Goal: Information Seeking & Learning: Learn about a topic

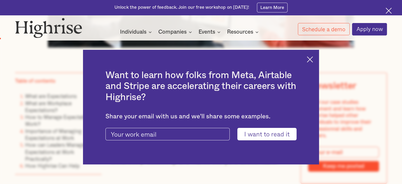
scroll to position [317, 0]
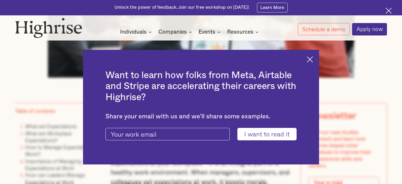
click at [307, 56] on div "Want to learn how folks from Meta, Airtable and Stripe are accelerating their c…" at bounding box center [201, 107] width 236 height 114
click at [312, 59] on img at bounding box center [310, 59] width 6 height 6
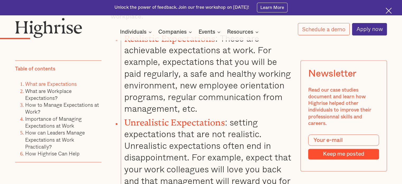
scroll to position [582, 0]
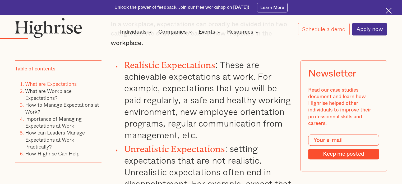
click at [388, 13] on img at bounding box center [389, 11] width 6 height 6
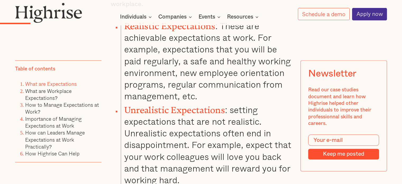
scroll to position [593, 0]
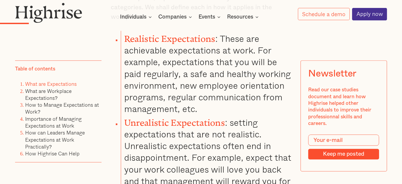
click at [225, 54] on li "Realistic Expectations : These are achievable expectations at work. For example…" at bounding box center [206, 73] width 171 height 84
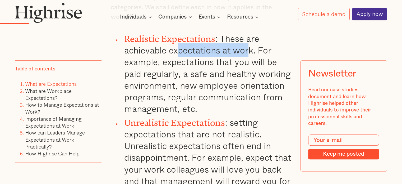
drag, startPoint x: 249, startPoint y: 56, endPoint x: 178, endPoint y: 59, distance: 70.9
click at [178, 59] on li "Realistic Expectations : These are achievable expectations at work. For example…" at bounding box center [206, 73] width 171 height 84
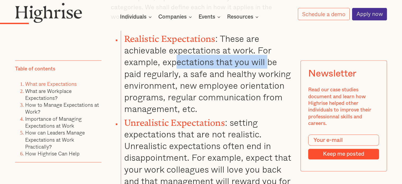
drag, startPoint x: 177, startPoint y: 65, endPoint x: 267, endPoint y: 67, distance: 89.9
click at [267, 67] on li "Realistic Expectations : These are achievable expectations at work. For example…" at bounding box center [206, 73] width 171 height 84
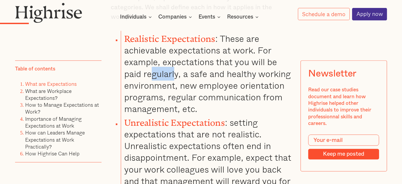
drag, startPoint x: 149, startPoint y: 77, endPoint x: 190, endPoint y: 79, distance: 40.8
click at [175, 77] on li "Realistic Expectations : These are achievable expectations at work. For example…" at bounding box center [206, 73] width 171 height 84
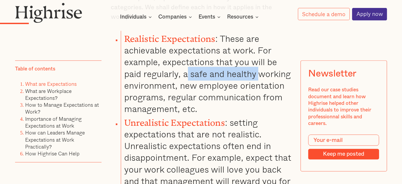
drag, startPoint x: 187, startPoint y: 77, endPoint x: 260, endPoint y: 77, distance: 72.2
click at [260, 77] on li "Realistic Expectations : These are achievable expectations at work. For example…" at bounding box center [206, 73] width 171 height 84
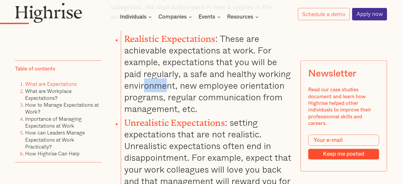
drag, startPoint x: 153, startPoint y: 90, endPoint x: 170, endPoint y: 90, distance: 16.9
click at [170, 90] on li "Realistic Expectations : These are achievable expectations at work. For example…" at bounding box center [206, 73] width 171 height 84
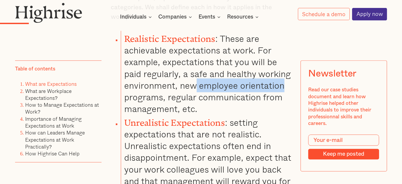
drag, startPoint x: 197, startPoint y: 90, endPoint x: 286, endPoint y: 89, distance: 89.6
click at [286, 89] on li "Realistic Expectations : These are achievable expectations at work. For example…" at bounding box center [206, 73] width 171 height 84
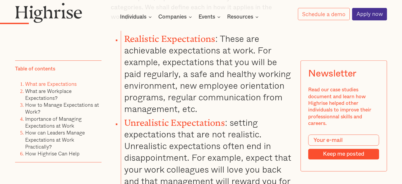
drag, startPoint x: 142, startPoint y: 100, endPoint x: 155, endPoint y: 102, distance: 13.6
click at [147, 100] on li "Realistic Expectations : These are achievable expectations at work. For example…" at bounding box center [206, 73] width 171 height 84
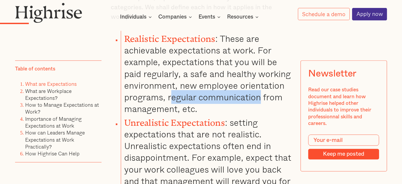
drag, startPoint x: 172, startPoint y: 102, endPoint x: 264, endPoint y: 100, distance: 91.8
click at [264, 100] on li "Realistic Expectations : These are achievable expectations at work. For example…" at bounding box center [206, 73] width 171 height 84
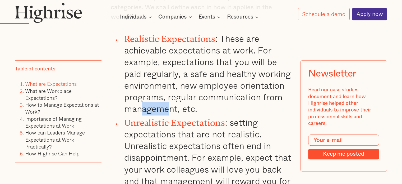
drag, startPoint x: 143, startPoint y: 109, endPoint x: 186, endPoint y: 109, distance: 42.8
click at [186, 109] on li "Realistic Expectations : These are achievable expectations at work. For example…" at bounding box center [206, 73] width 171 height 84
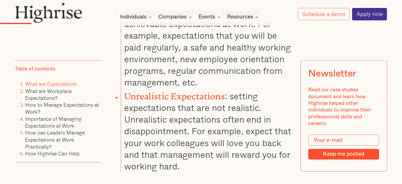
click at [197, 107] on li "Unrealistic Expectations : setting expectations that are not realistic. Unreali…" at bounding box center [206, 130] width 171 height 84
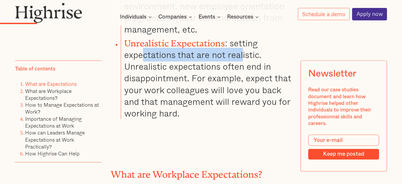
drag, startPoint x: 145, startPoint y: 57, endPoint x: 244, endPoint y: 58, distance: 98.6
click at [243, 57] on li "Unrealistic Expectations : setting expectations that are not realistic. Unreali…" at bounding box center [206, 77] width 171 height 84
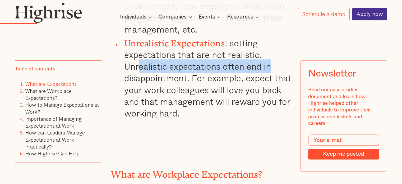
drag, startPoint x: 142, startPoint y: 71, endPoint x: 271, endPoint y: 72, distance: 129.0
click at [271, 72] on li "Unrealistic Expectations : setting expectations that are not realistic. Unreali…" at bounding box center [206, 77] width 171 height 84
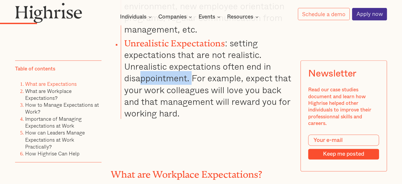
drag, startPoint x: 142, startPoint y: 84, endPoint x: 200, endPoint y: 85, distance: 58.4
click at [198, 84] on li "Unrealistic Expectations : setting expectations that are not realistic. Unreali…" at bounding box center [206, 77] width 171 height 84
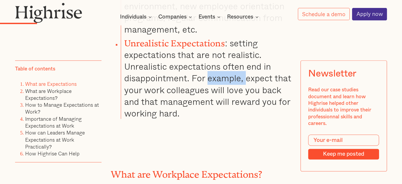
drag, startPoint x: 207, startPoint y: 83, endPoint x: 250, endPoint y: 83, distance: 43.9
click at [250, 83] on li "Unrealistic Expectations : setting expectations that are not realistic. Unreali…" at bounding box center [206, 77] width 171 height 84
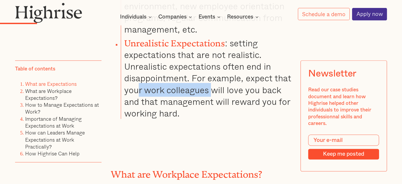
drag, startPoint x: 139, startPoint y: 93, endPoint x: 217, endPoint y: 93, distance: 78.8
click at [217, 93] on li "Unrealistic Expectations : setting expectations that are not realistic. Unreali…" at bounding box center [206, 77] width 171 height 84
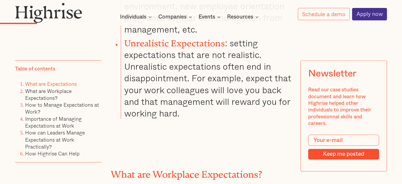
click at [256, 95] on li "Unrealistic Expectations : setting expectations that are not realistic. Unreali…" at bounding box center [206, 77] width 171 height 84
drag, startPoint x: 146, startPoint y: 104, endPoint x: 194, endPoint y: 104, distance: 48.1
click at [194, 104] on li "Unrealistic Expectations : setting expectations that are not realistic. Unreali…" at bounding box center [206, 77] width 171 height 84
click at [196, 107] on li "Unrealistic Expectations : setting expectations that are not realistic. Unreali…" at bounding box center [206, 77] width 171 height 84
drag, startPoint x: 198, startPoint y: 105, endPoint x: 247, endPoint y: 104, distance: 49.7
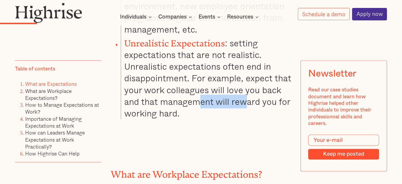
click at [248, 103] on li "Unrealistic Expectations : setting expectations that are not realistic. Unreali…" at bounding box center [206, 77] width 171 height 84
drag, startPoint x: 238, startPoint y: 111, endPoint x: 240, endPoint y: 112, distance: 3.0
click at [238, 111] on li "Unrealistic Expectations : setting expectations that are not realistic. Unreali…" at bounding box center [206, 77] width 171 height 84
click at [185, 116] on li "Unrealistic Expectations : setting expectations that are not realistic. Unreali…" at bounding box center [206, 77] width 171 height 84
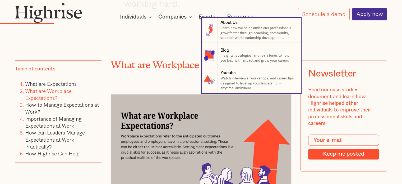
scroll to position [778, 0]
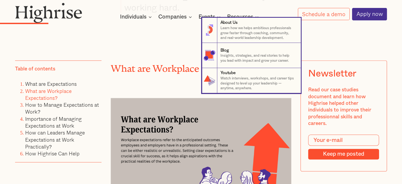
click at [158, 43] on nav "8 About Us Learn how we helps ambitious professionals grow faster through coach…" at bounding box center [201, 55] width 402 height 75
click at [160, 88] on nav "8 About Us Learn how we helps ambitious professionals grow faster through coach…" at bounding box center [201, 55] width 402 height 75
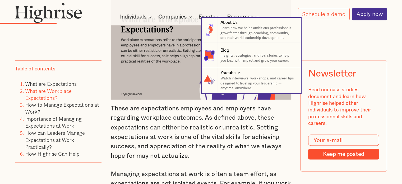
scroll to position [910, 0]
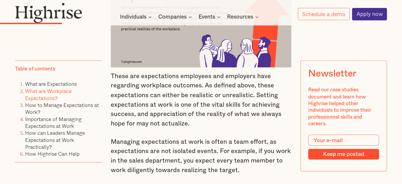
click at [177, 120] on p "These are expectations employees and employers have regarding workplace outcome…" at bounding box center [201, 100] width 181 height 57
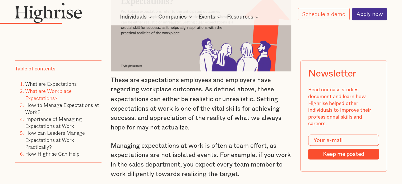
scroll to position [884, 0]
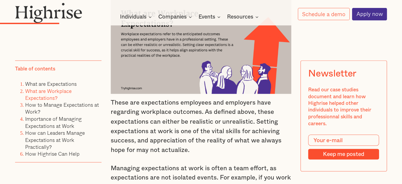
click at [204, 117] on p "These are expectations employees and employers have regarding workplace outcome…" at bounding box center [201, 126] width 181 height 57
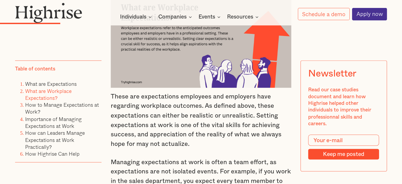
scroll to position [937, 0]
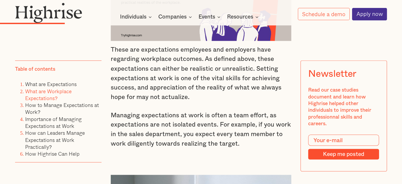
click at [235, 84] on p "These are expectations employees and employers have regarding workplace outcome…" at bounding box center [201, 73] width 181 height 57
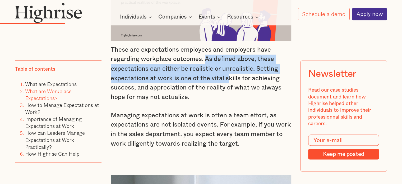
drag, startPoint x: 204, startPoint y: 64, endPoint x: 227, endPoint y: 82, distance: 29.6
click at [227, 82] on p "These are expectations employees and employers have regarding workplace outcome…" at bounding box center [201, 73] width 181 height 57
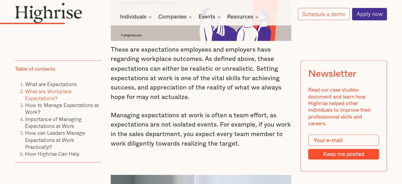
click at [233, 96] on p "These are expectations employees and employers have regarding workplace outcome…" at bounding box center [201, 73] width 181 height 57
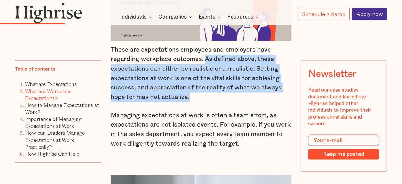
drag, startPoint x: 203, startPoint y: 64, endPoint x: 207, endPoint y: 99, distance: 35.1
click at [207, 99] on p "These are expectations employees and employers have regarding workplace outcome…" at bounding box center [201, 73] width 181 height 57
copy p "As defined above, these expectations can either be realistic or unrealistic. Se…"
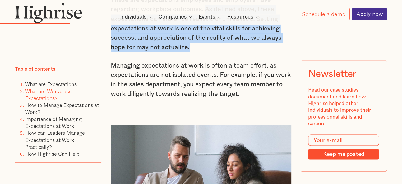
scroll to position [989, 0]
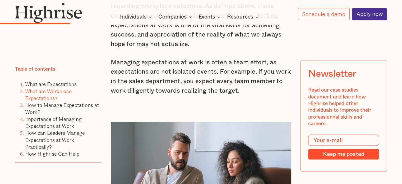
click at [175, 78] on p "Managing expectations at work is often a team effort, as expectations are not i…" at bounding box center [201, 77] width 181 height 38
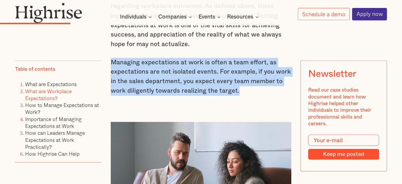
drag, startPoint x: 110, startPoint y: 69, endPoint x: 246, endPoint y: 97, distance: 139.2
click at [246, 95] on p "Managing expectations at work is often a team effort, as expectations are not i…" at bounding box center [201, 77] width 181 height 38
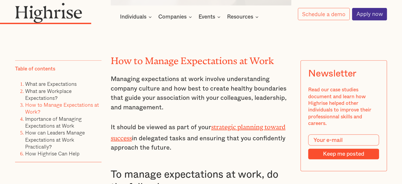
scroll to position [1227, 0]
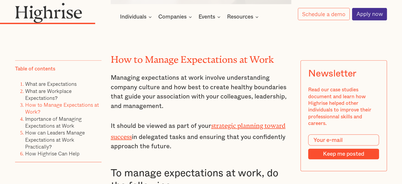
copy p "Managing expectations at work is often a team effort, as expectations are not i…"
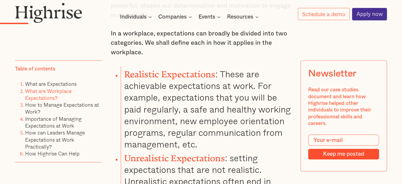
scroll to position [593, 0]
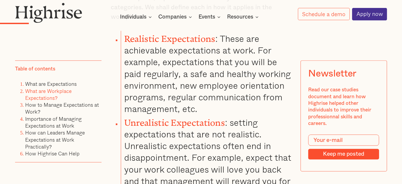
click at [184, 39] on strong "Realistic Expectations" at bounding box center [169, 37] width 91 height 6
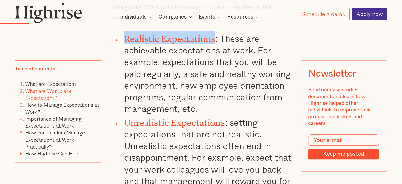
drag, startPoint x: 123, startPoint y: 41, endPoint x: 216, endPoint y: 45, distance: 92.4
click at [216, 45] on li "Realistic Expectations : These are achievable expectations at work. For example…" at bounding box center [206, 73] width 171 height 84
copy strong "Realistic Expectations"
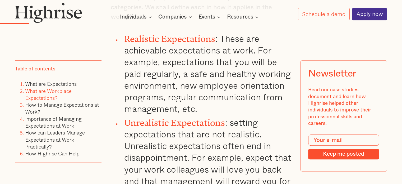
click at [236, 91] on li "Realistic Expectations : These are achievable expectations at work. For example…" at bounding box center [206, 73] width 171 height 84
click at [198, 97] on li "Realistic Expectations : These are achievable expectations at work. For example…" at bounding box center [206, 73] width 171 height 84
click at [177, 80] on li "Realistic Expectations : These are achievable expectations at work. For example…" at bounding box center [206, 73] width 171 height 84
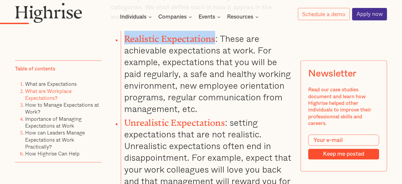
drag, startPoint x: 125, startPoint y: 41, endPoint x: 213, endPoint y: 40, distance: 88.8
click at [213, 39] on strong "Realistic Expectations" at bounding box center [169, 37] width 91 height 6
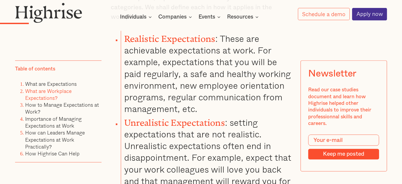
click at [206, 64] on li "Realistic Expectations : These are achievable expectations at work. For example…" at bounding box center [206, 73] width 171 height 84
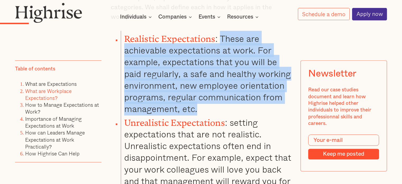
drag, startPoint x: 221, startPoint y: 41, endPoint x: 236, endPoint y: 108, distance: 68.8
click at [236, 108] on li "Realistic Expectations : These are achievable expectations at work. For example…" at bounding box center [206, 73] width 171 height 84
copy li "These are achievable expectations at work. For example, expectations that you w…"
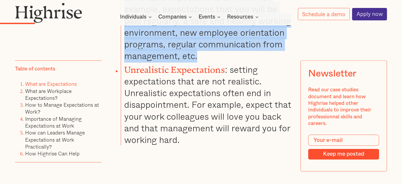
scroll to position [672, 0]
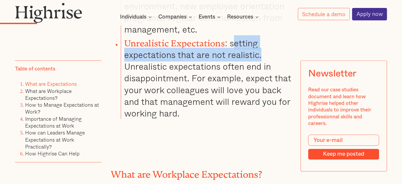
drag, startPoint x: 233, startPoint y: 46, endPoint x: 262, endPoint y: 57, distance: 31.1
click at [262, 57] on li "Unrealistic Expectations : setting expectations that are not realistic. Unreali…" at bounding box center [206, 77] width 171 height 84
drag, startPoint x: 231, startPoint y: 47, endPoint x: 262, endPoint y: 59, distance: 33.5
click at [262, 59] on li "Unrealistic Expectations : setting expectations that are not realistic. Unreali…" at bounding box center [206, 77] width 171 height 84
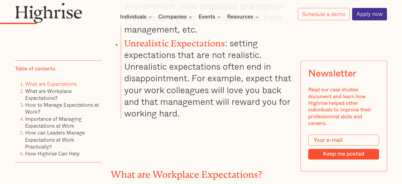
click at [248, 69] on li "Unrealistic Expectations : setting expectations that are not realistic. Unreali…" at bounding box center [206, 77] width 171 height 84
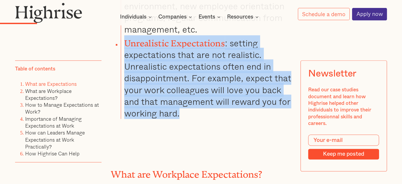
drag, startPoint x: 126, startPoint y: 44, endPoint x: 224, endPoint y: 119, distance: 123.5
click at [224, 119] on li "Unrealistic Expectations : setting expectations that are not realistic. Unreali…" at bounding box center [206, 77] width 171 height 84
copy li "Unrealistic Expectations : setting expectations that are not realistic. Unreali…"
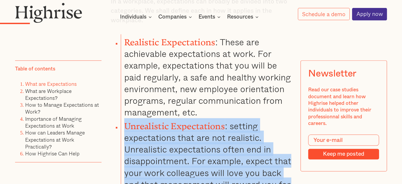
scroll to position [566, 0]
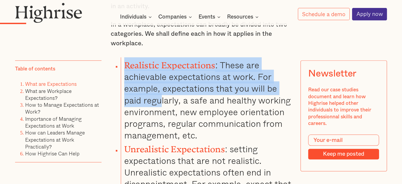
drag, startPoint x: 124, startPoint y: 68, endPoint x: 159, endPoint y: 108, distance: 53.4
click at [159, 108] on li "Realistic Expectations : These are achievable expectations at work. For example…" at bounding box center [206, 99] width 171 height 84
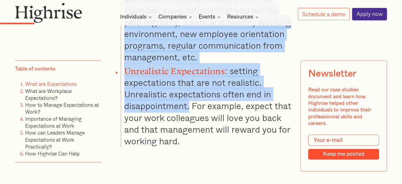
scroll to position [646, 0]
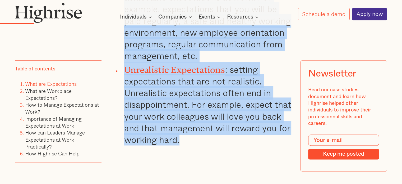
drag, startPoint x: 109, startPoint y: 30, endPoint x: 204, endPoint y: 145, distance: 149.1
copy div "In a workplace, expectations can broadly be divided into two categories. We sha…"
click at [195, 130] on li "Unrealistic Expectations : setting expectations that are not realistic. Unreali…" at bounding box center [206, 104] width 171 height 84
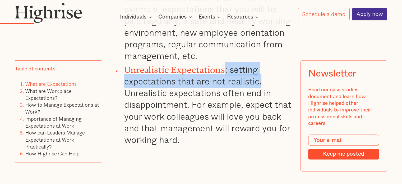
drag, startPoint x: 225, startPoint y: 70, endPoint x: 265, endPoint y: 84, distance: 42.2
click at [265, 84] on li "Unrealistic Expectations : setting expectations that are not realistic. Unreali…" at bounding box center [206, 104] width 171 height 84
copy li ": setting expectations that are not realistic."
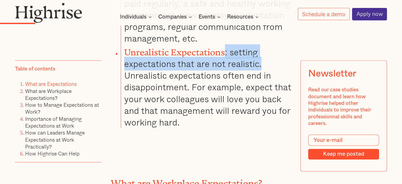
scroll to position [672, 0]
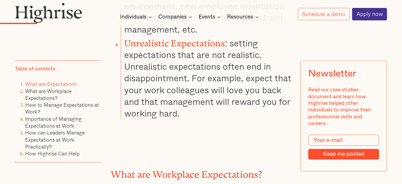
click at [198, 95] on li "Unrealistic Expectations : setting expectations that are not realistic. Unreali…" at bounding box center [206, 77] width 171 height 84
click at [199, 92] on li "Unrealistic Expectations : setting expectations that are not realistic. Unreali…" at bounding box center [206, 77] width 171 height 84
click at [198, 88] on li "Unrealistic Expectations : setting expectations that are not realistic. Unreali…" at bounding box center [206, 77] width 171 height 84
click at [198, 116] on li "Unrealistic Expectations : setting expectations that are not realistic. Unreali…" at bounding box center [206, 77] width 171 height 84
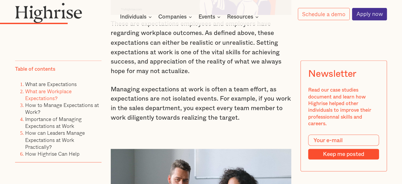
scroll to position [989, 0]
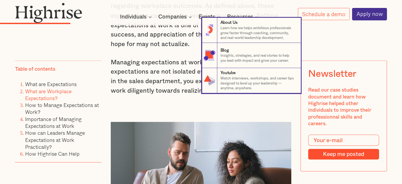
click at [147, 78] on nav "8 About Us Learn how we helps ambitious professionals grow faster through coach…" at bounding box center [201, 55] width 402 height 75
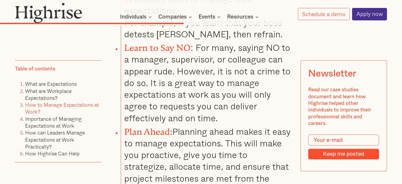
scroll to position [2073, 0]
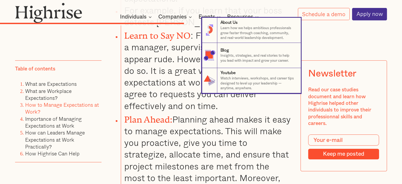
click at [169, 78] on nav "8 About Us Learn how we helps ambitious professionals grow faster through coach…" at bounding box center [201, 55] width 402 height 75
click at [172, 72] on nav "8 About Us Learn how we helps ambitious professionals grow faster through coach…" at bounding box center [201, 55] width 402 height 75
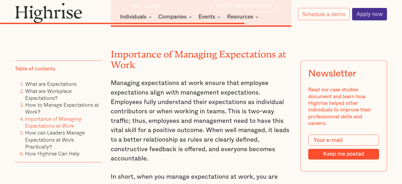
scroll to position [2549, 0]
